Goal: Task Accomplishment & Management: Use online tool/utility

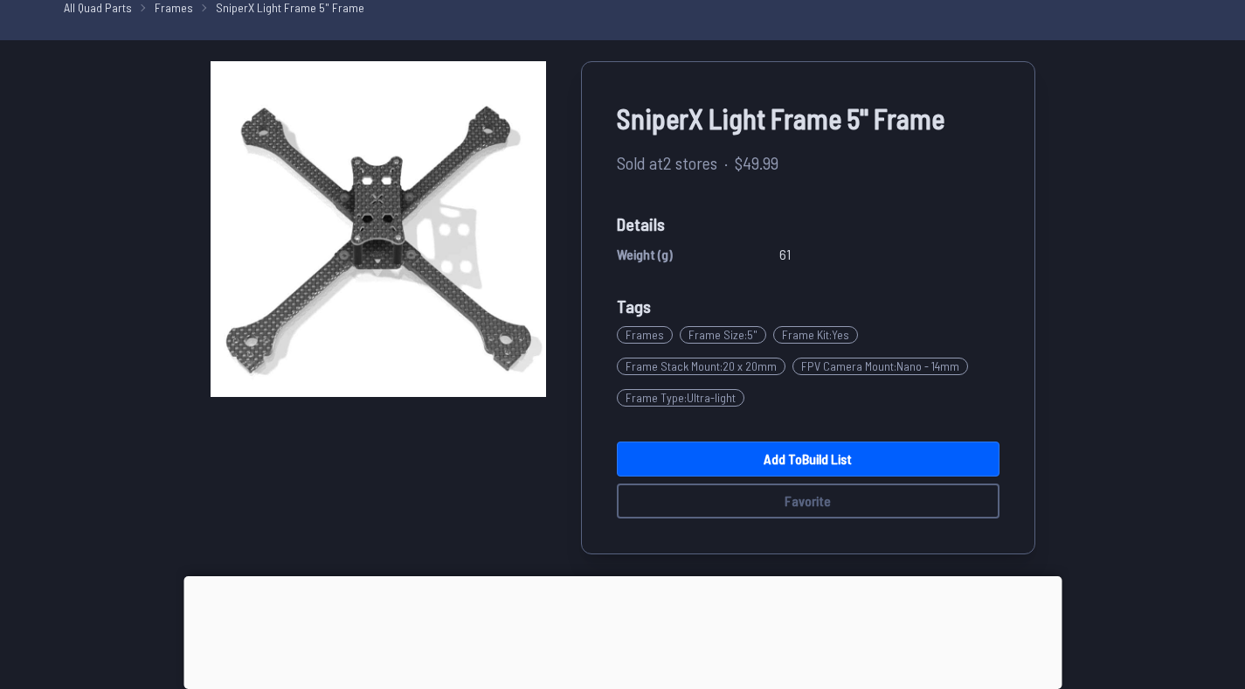
scroll to position [93, 0]
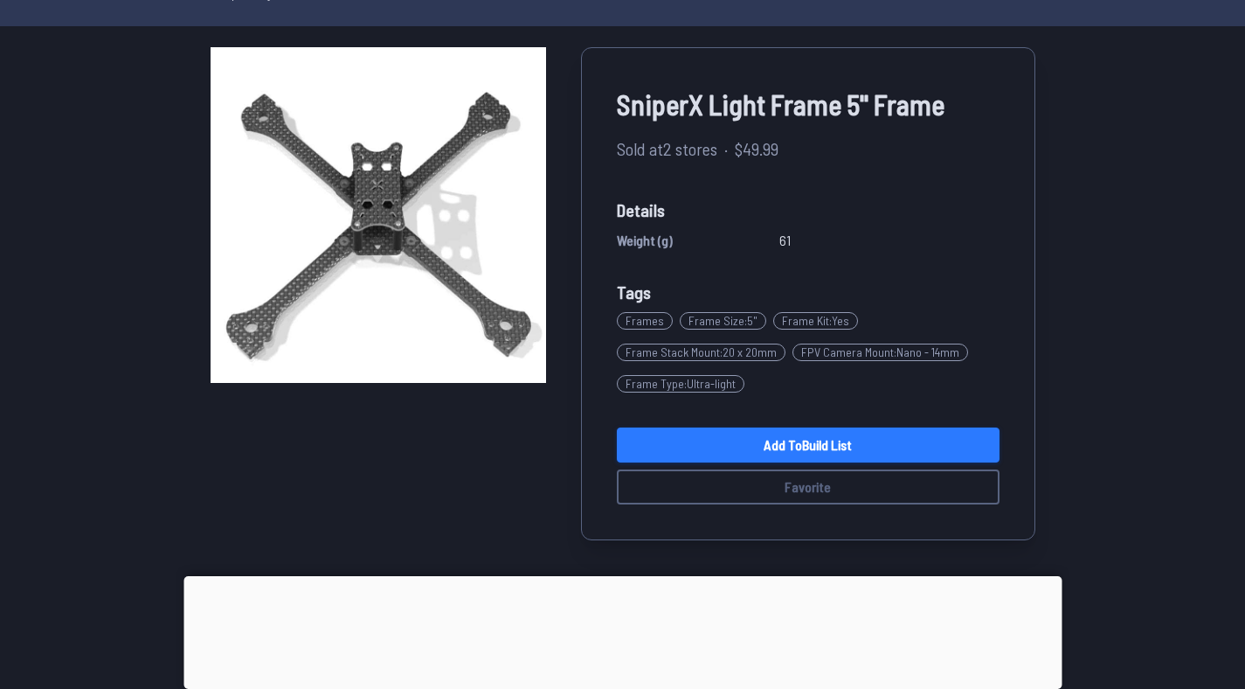
click at [715, 438] on link "Add to Build List" at bounding box center [808, 444] width 383 height 35
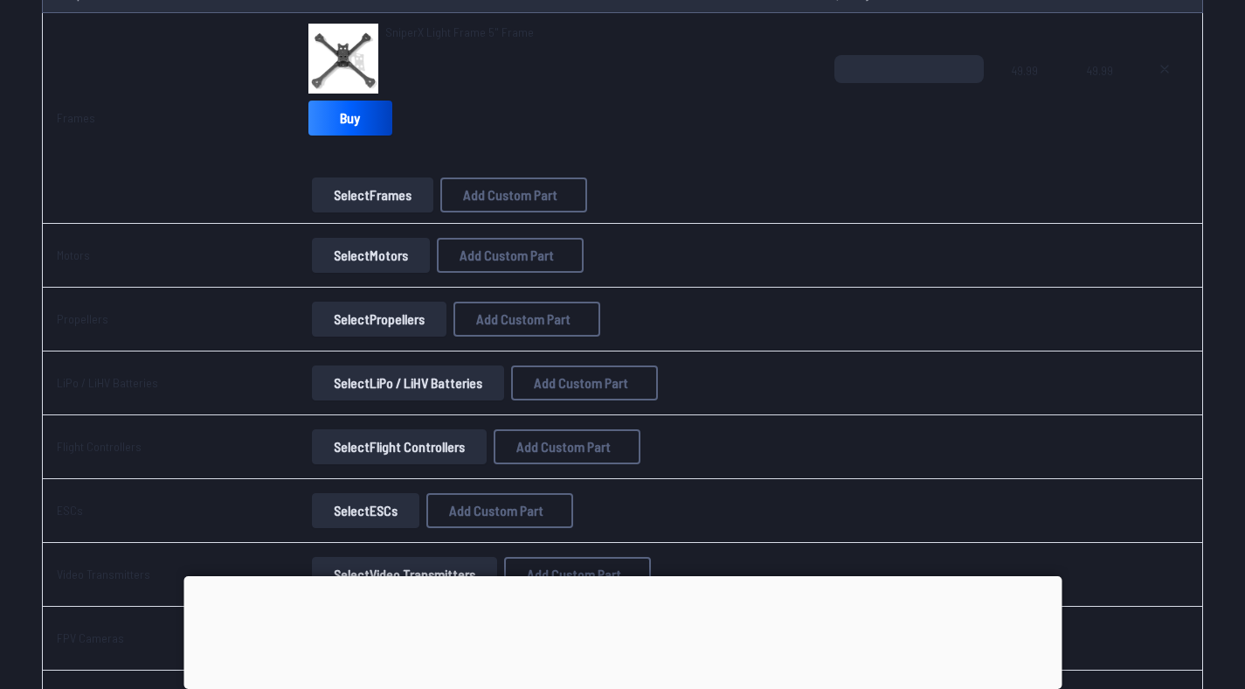
scroll to position [174, 0]
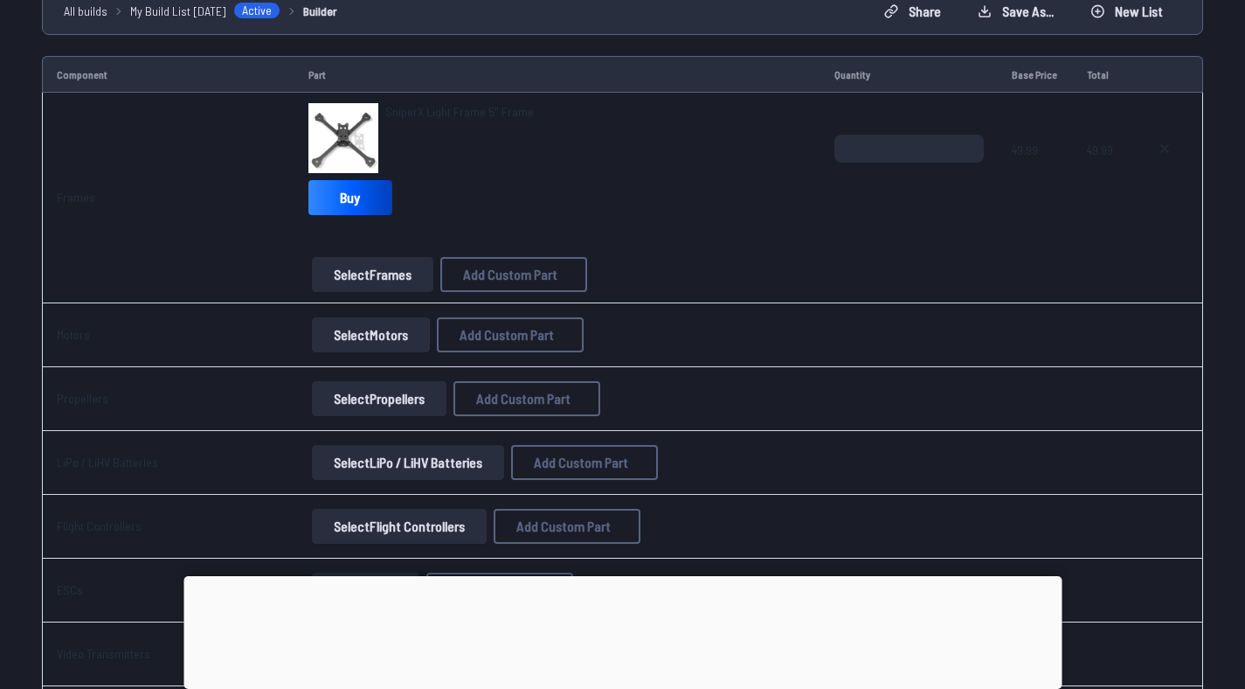
click at [357, 334] on button "Select Motors" at bounding box center [371, 334] width 118 height 35
click at [365, 336] on button "Select Motors" at bounding box center [371, 334] width 118 height 35
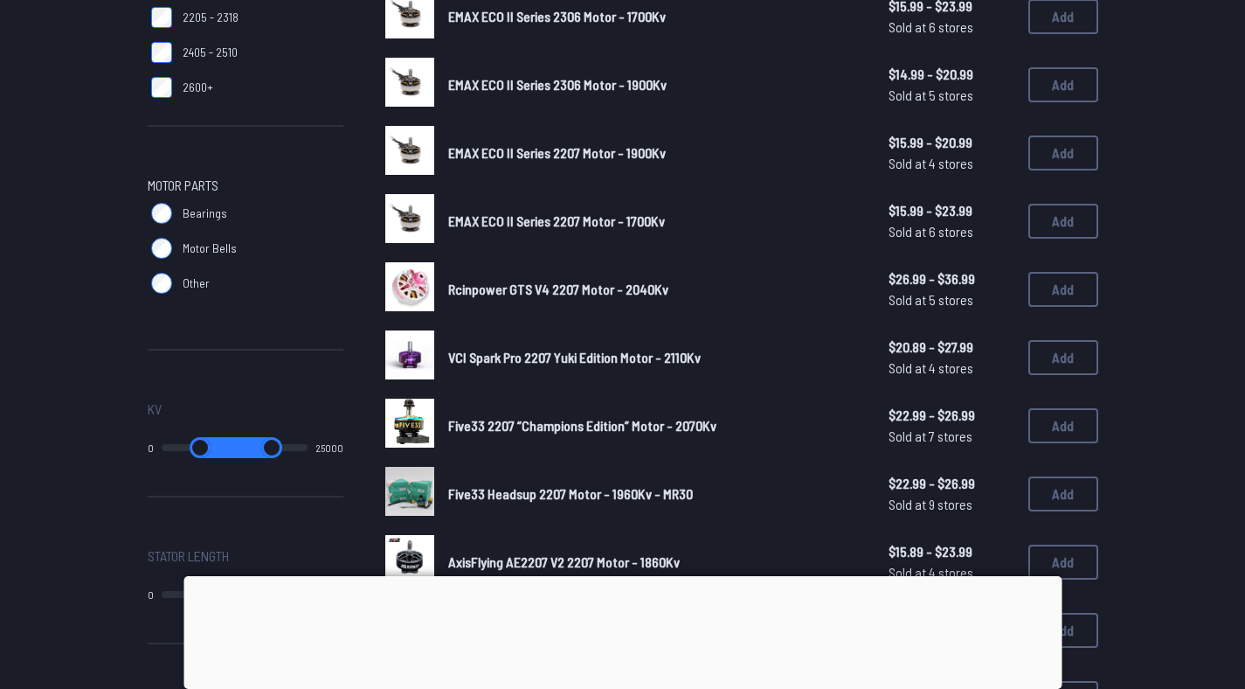
scroll to position [817, 0]
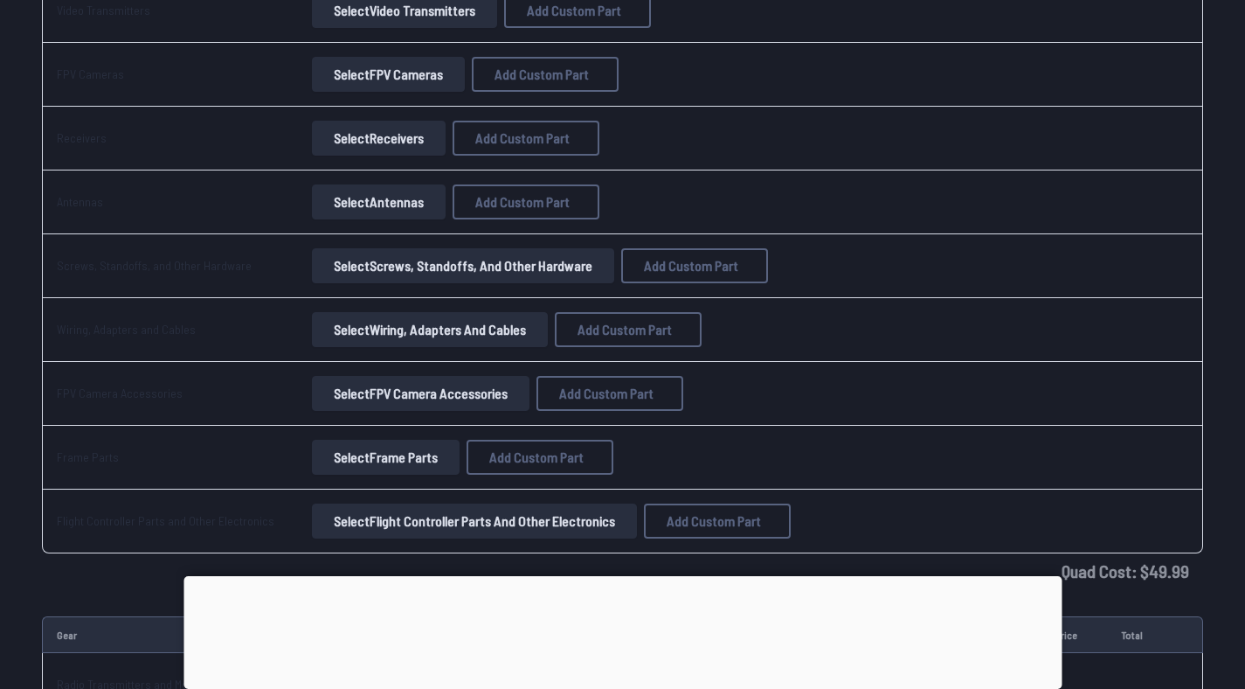
scroll to position [174, 0]
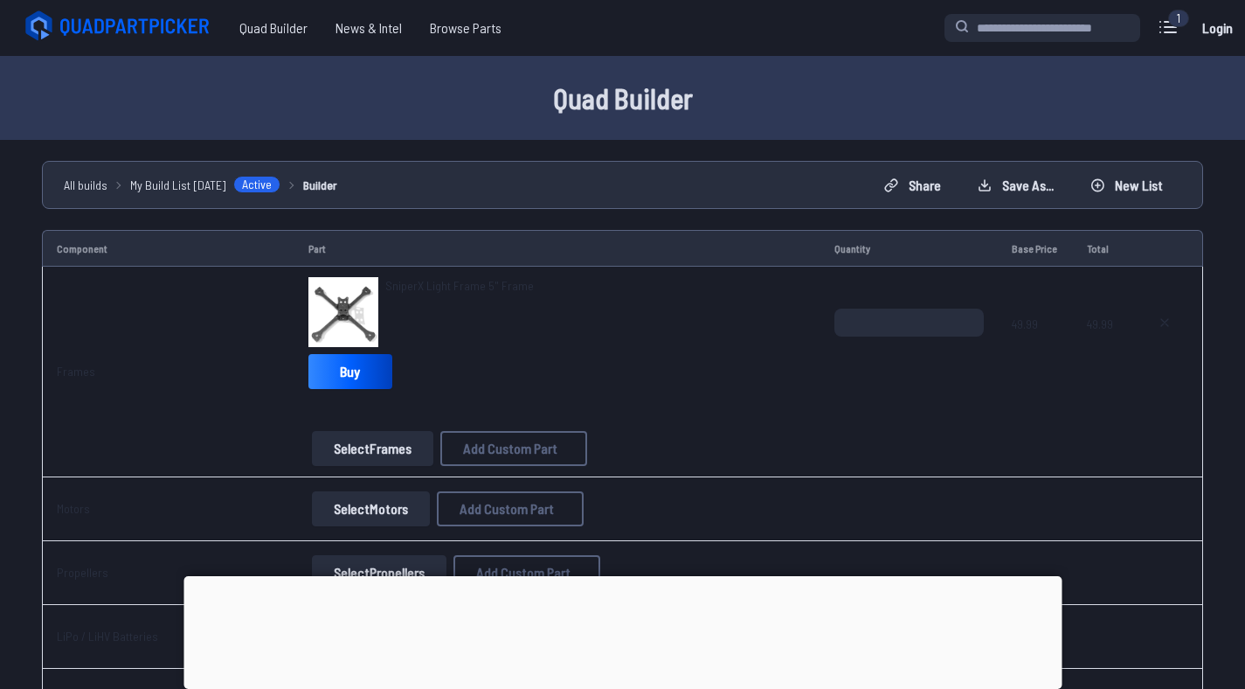
scroll to position [93, 0]
